Goal: Task Accomplishment & Management: Use online tool/utility

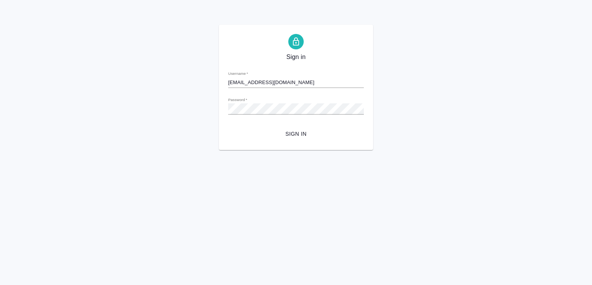
type input "[EMAIL_ADDRESS][DOMAIN_NAME]"
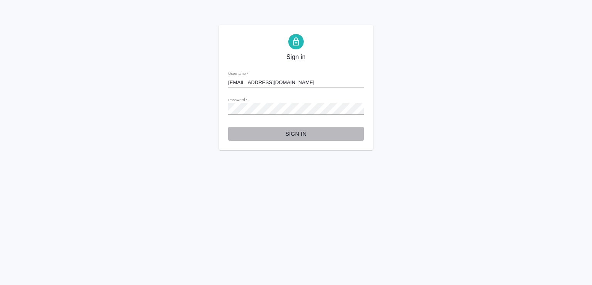
click at [296, 135] on span "Sign in" at bounding box center [295, 134] width 123 height 10
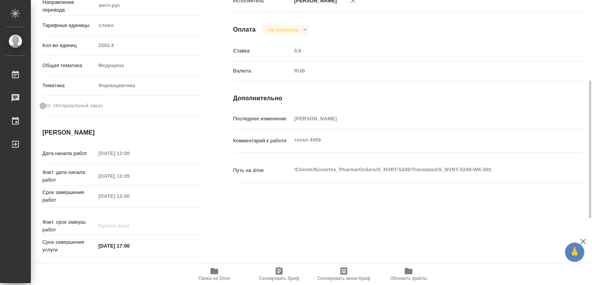
scroll to position [208, 0]
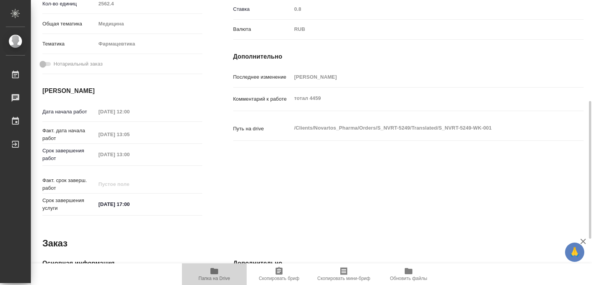
click at [216, 271] on icon "button" at bounding box center [215, 271] width 8 height 6
click at [216, 269] on icon "button" at bounding box center [214, 270] width 9 height 9
